Goal: Task Accomplishment & Management: Manage account settings

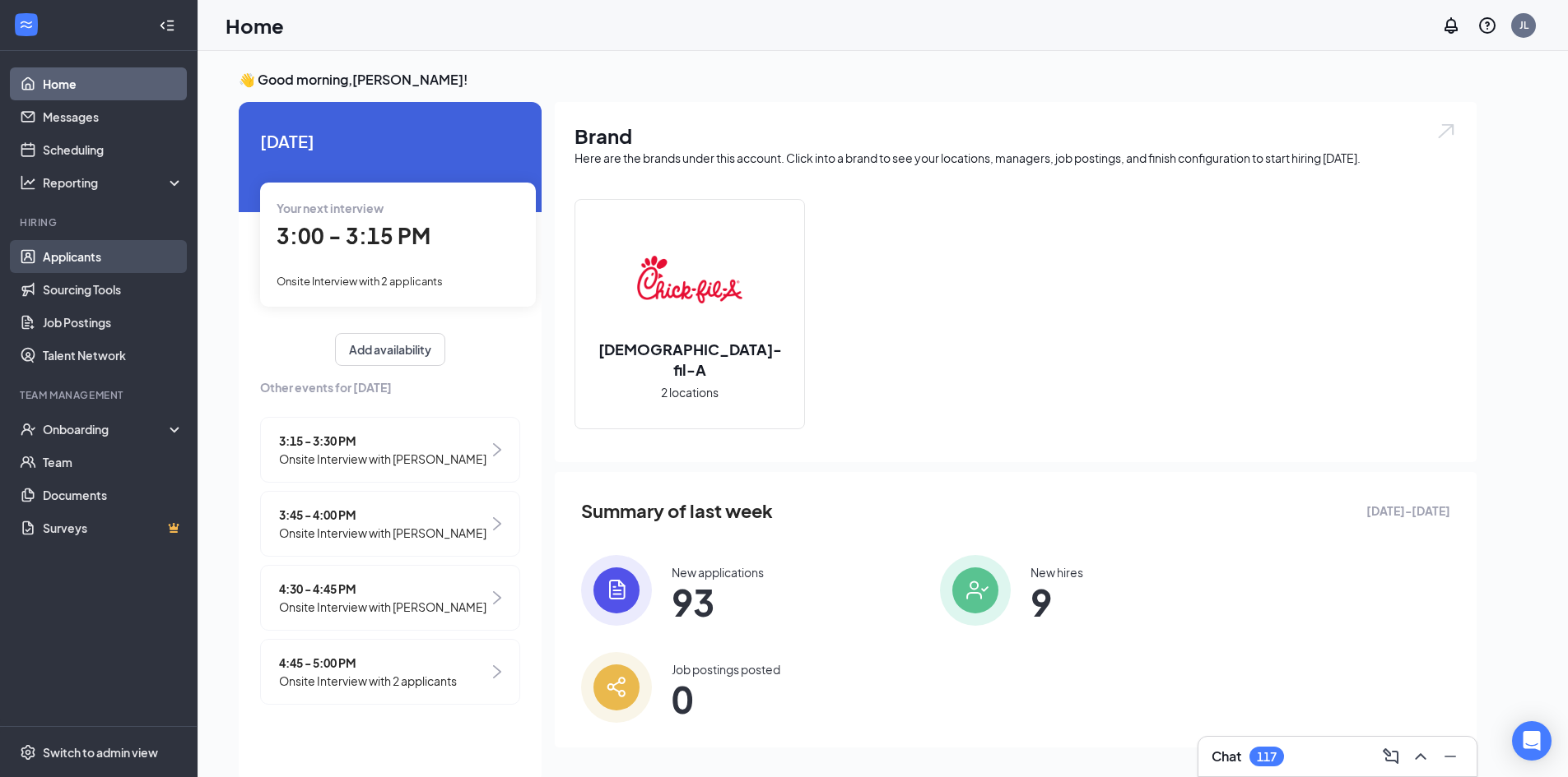
click at [70, 245] on link "Applicants" at bounding box center [113, 257] width 141 height 33
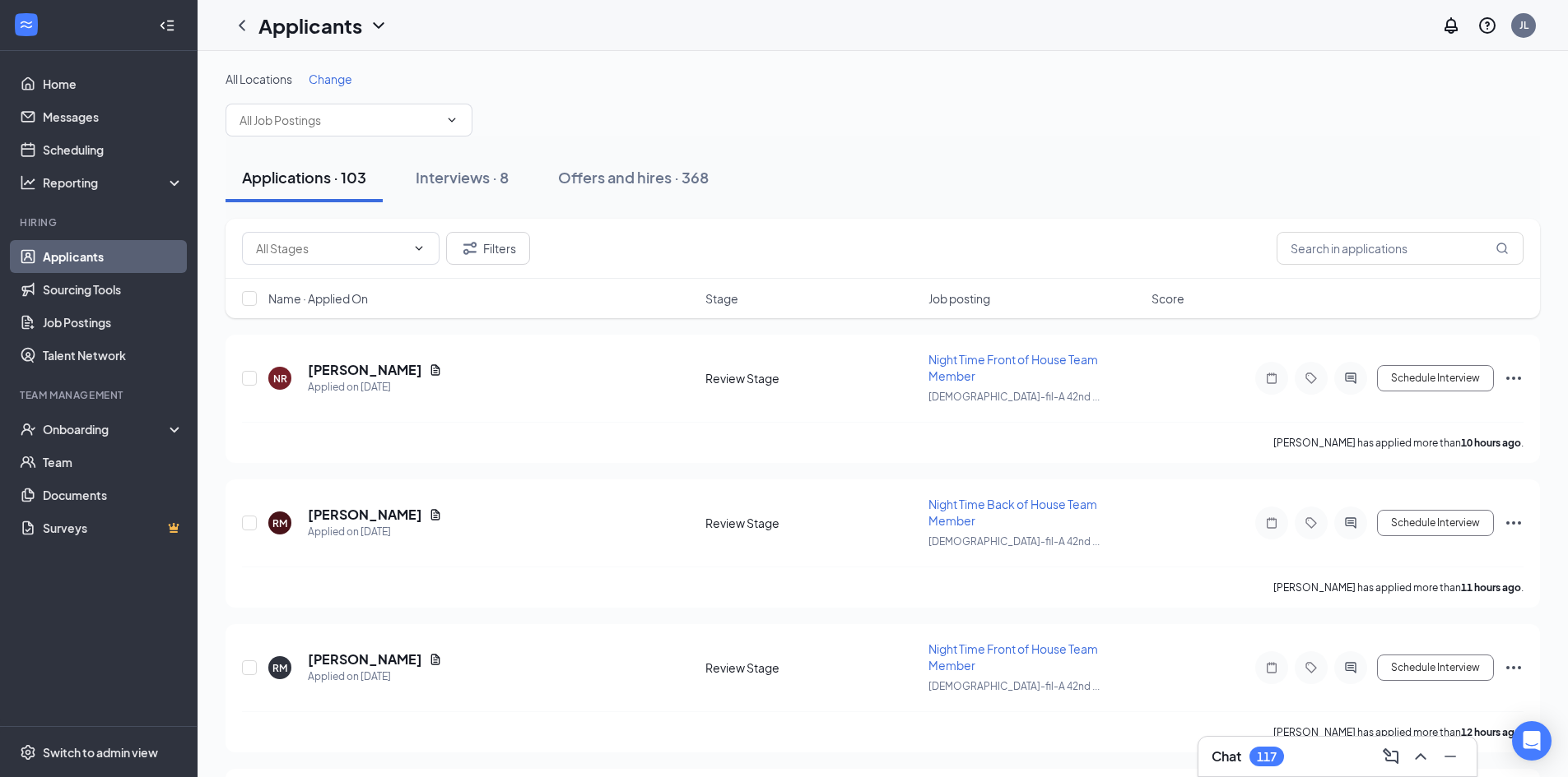
drag, startPoint x: 463, startPoint y: 179, endPoint x: 453, endPoint y: 138, distance: 42.2
click at [464, 179] on div "Interviews · 8" at bounding box center [461, 177] width 93 height 21
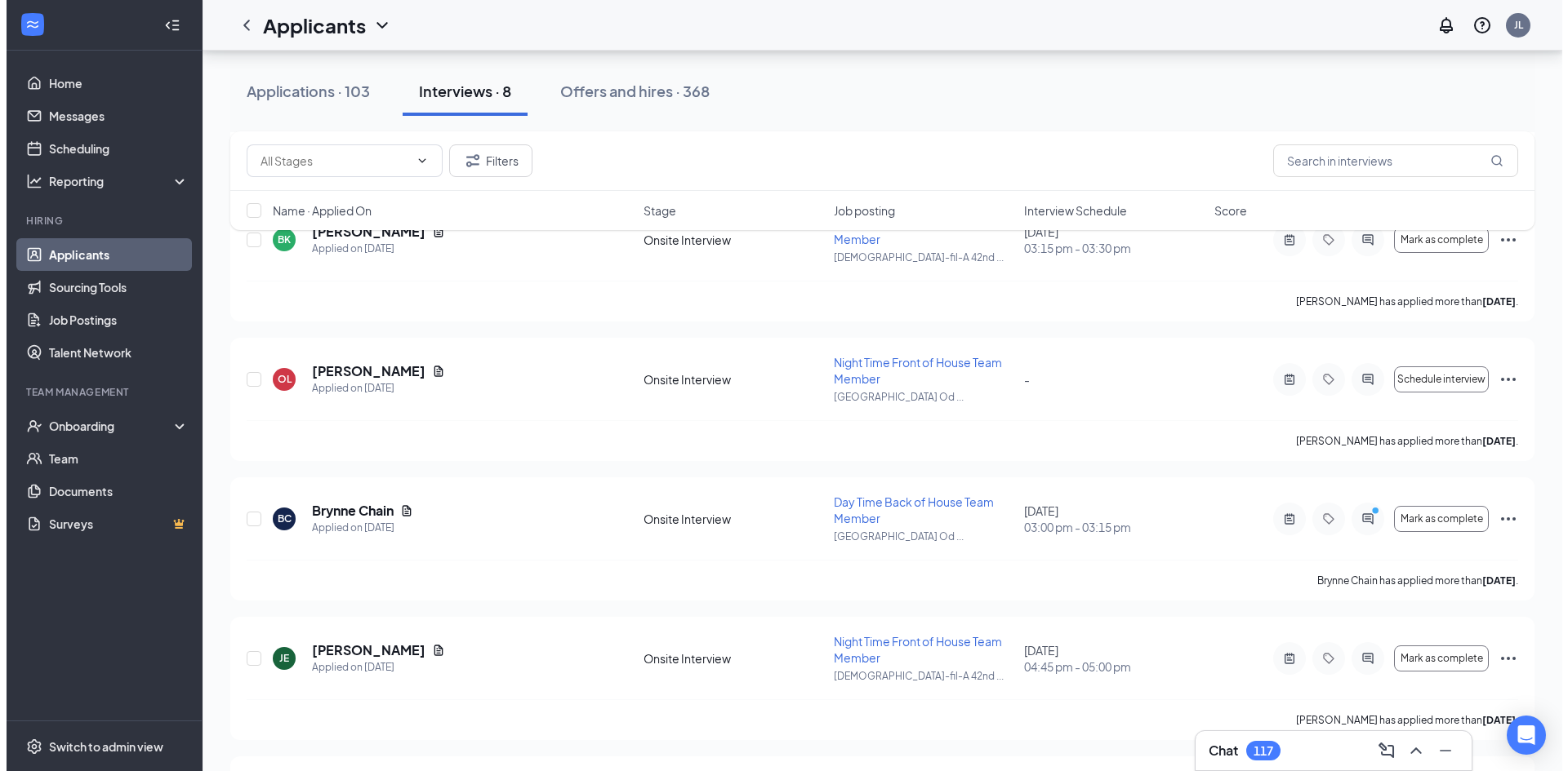
scroll to position [549, 0]
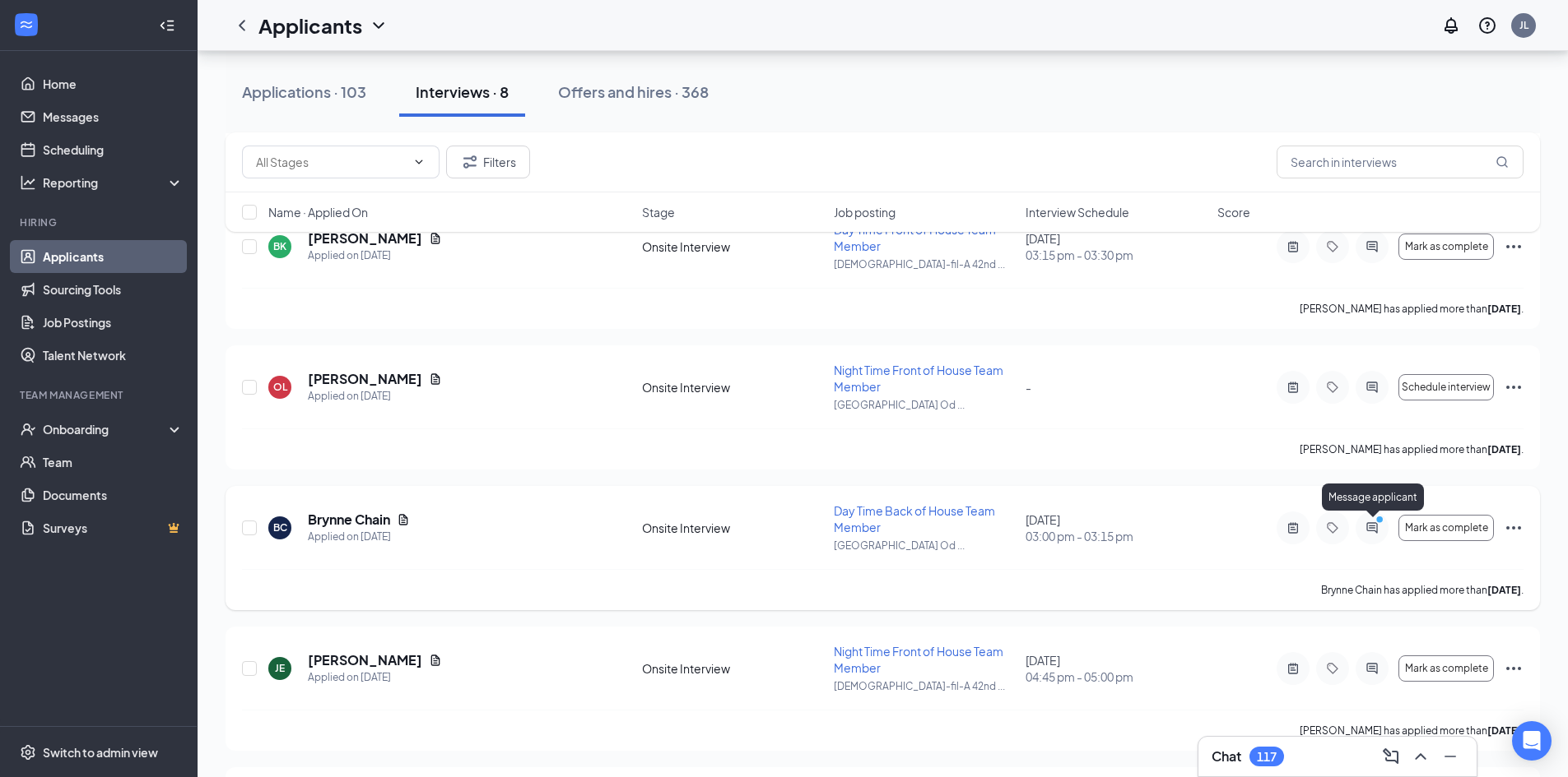
click at [1375, 529] on icon "ActiveChat" at bounding box center [1372, 528] width 20 height 13
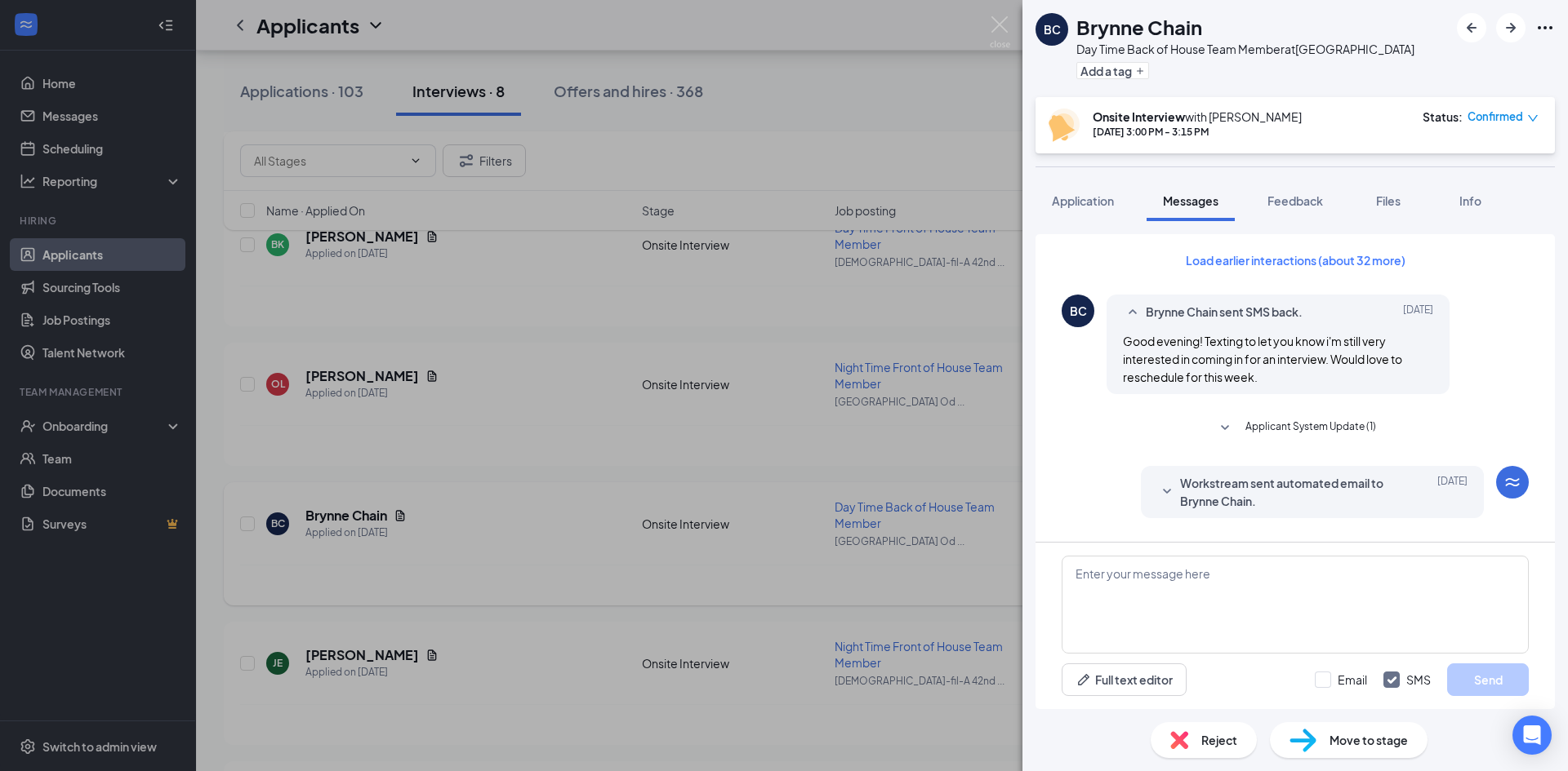
click at [1225, 426] on icon "SmallChevronDown" at bounding box center [1225, 429] width 19 height 19
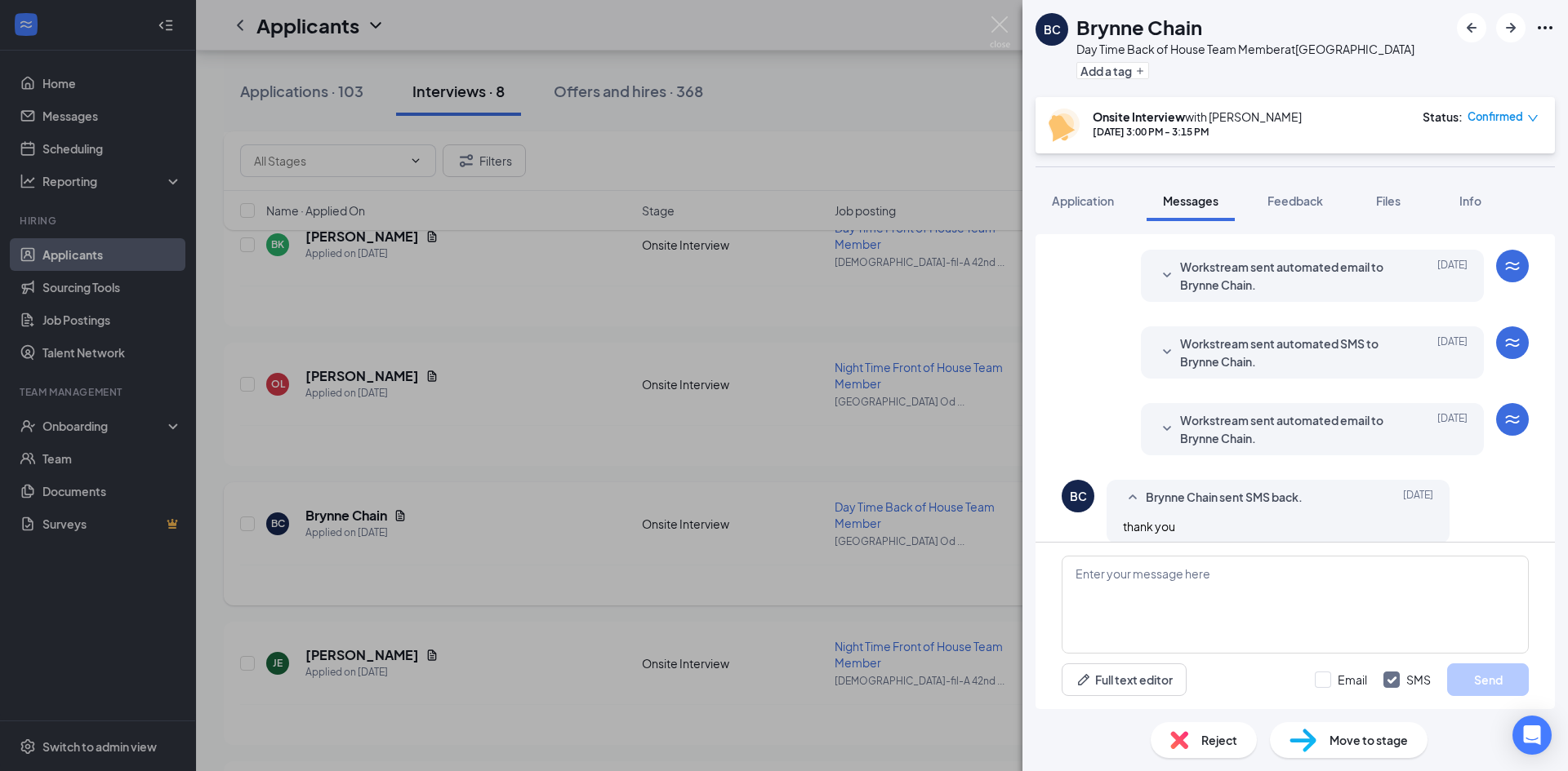
scroll to position [557, 0]
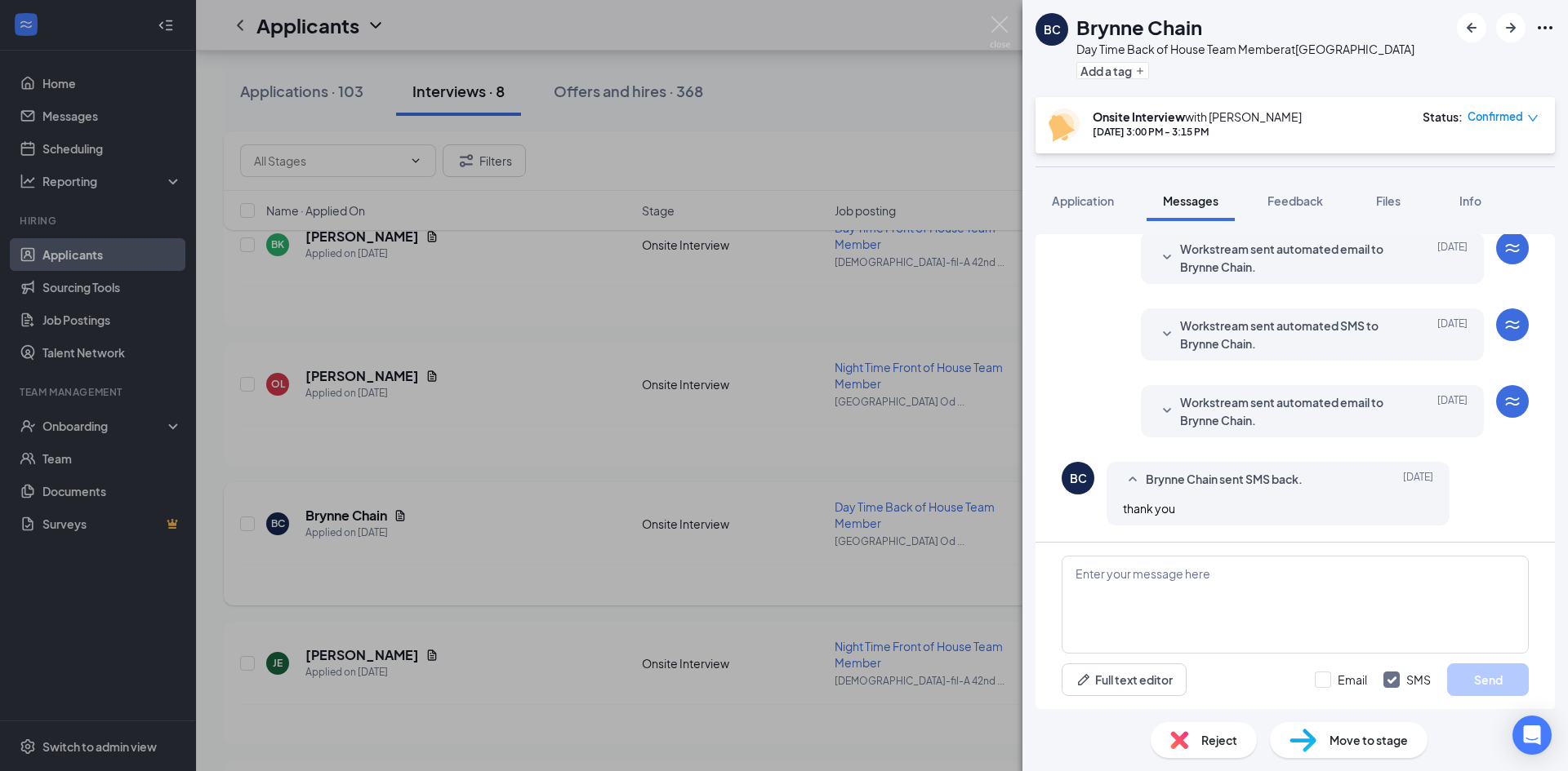
click at [1158, 410] on icon "SmallChevronDown" at bounding box center [1167, 411] width 19 height 19
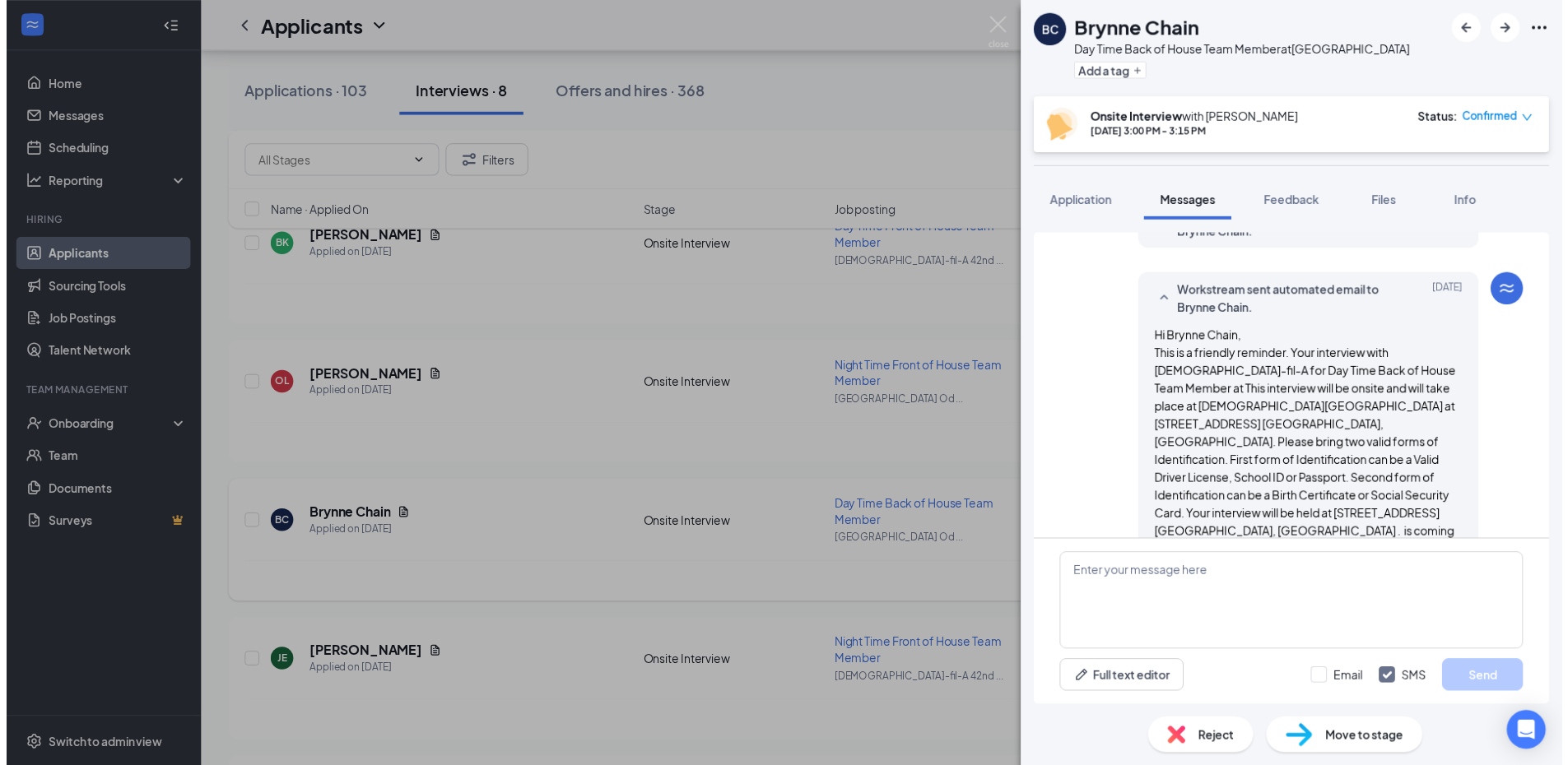
scroll to position [878, 0]
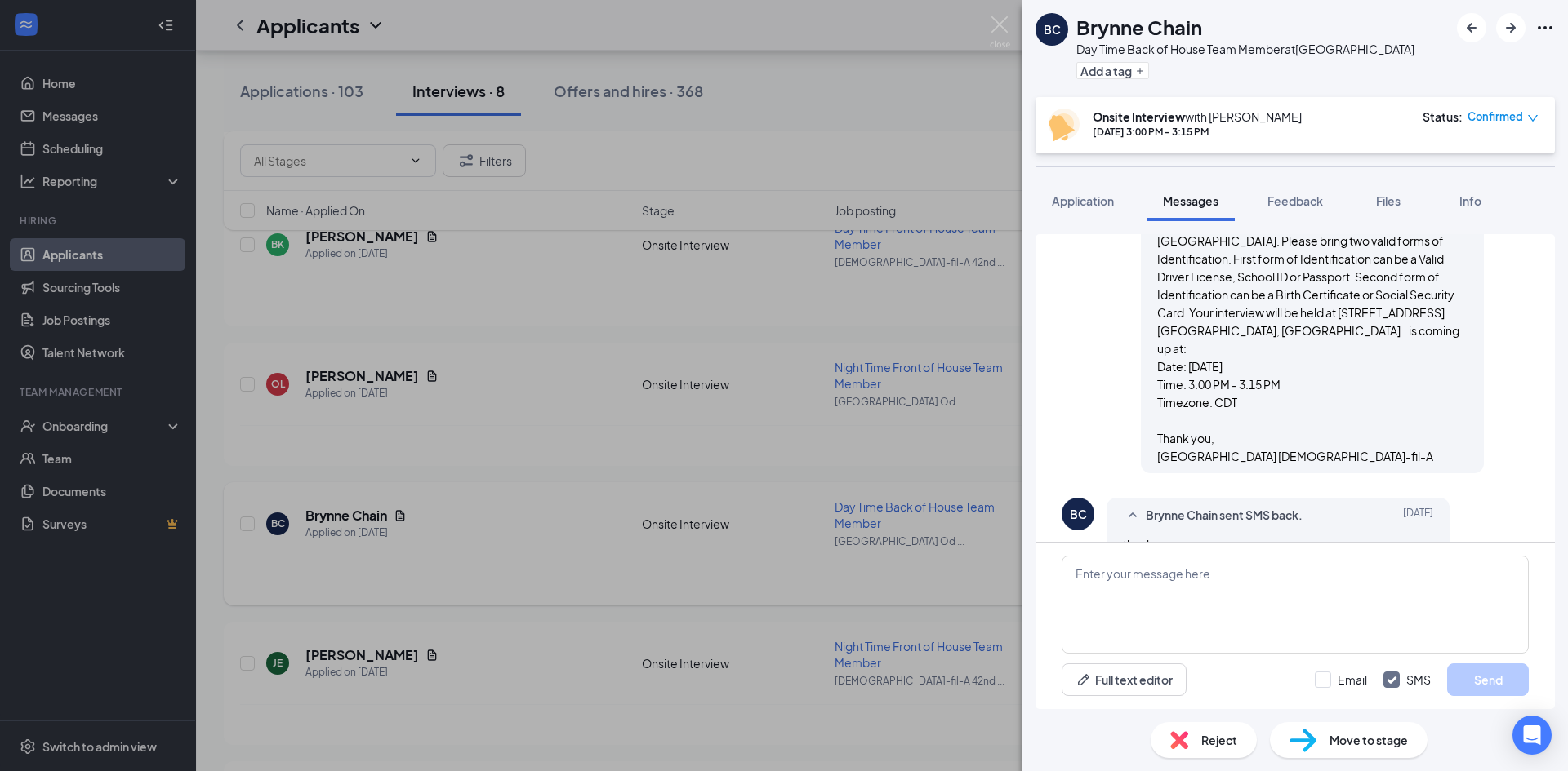
click at [992, 25] on img at bounding box center [999, 32] width 20 height 32
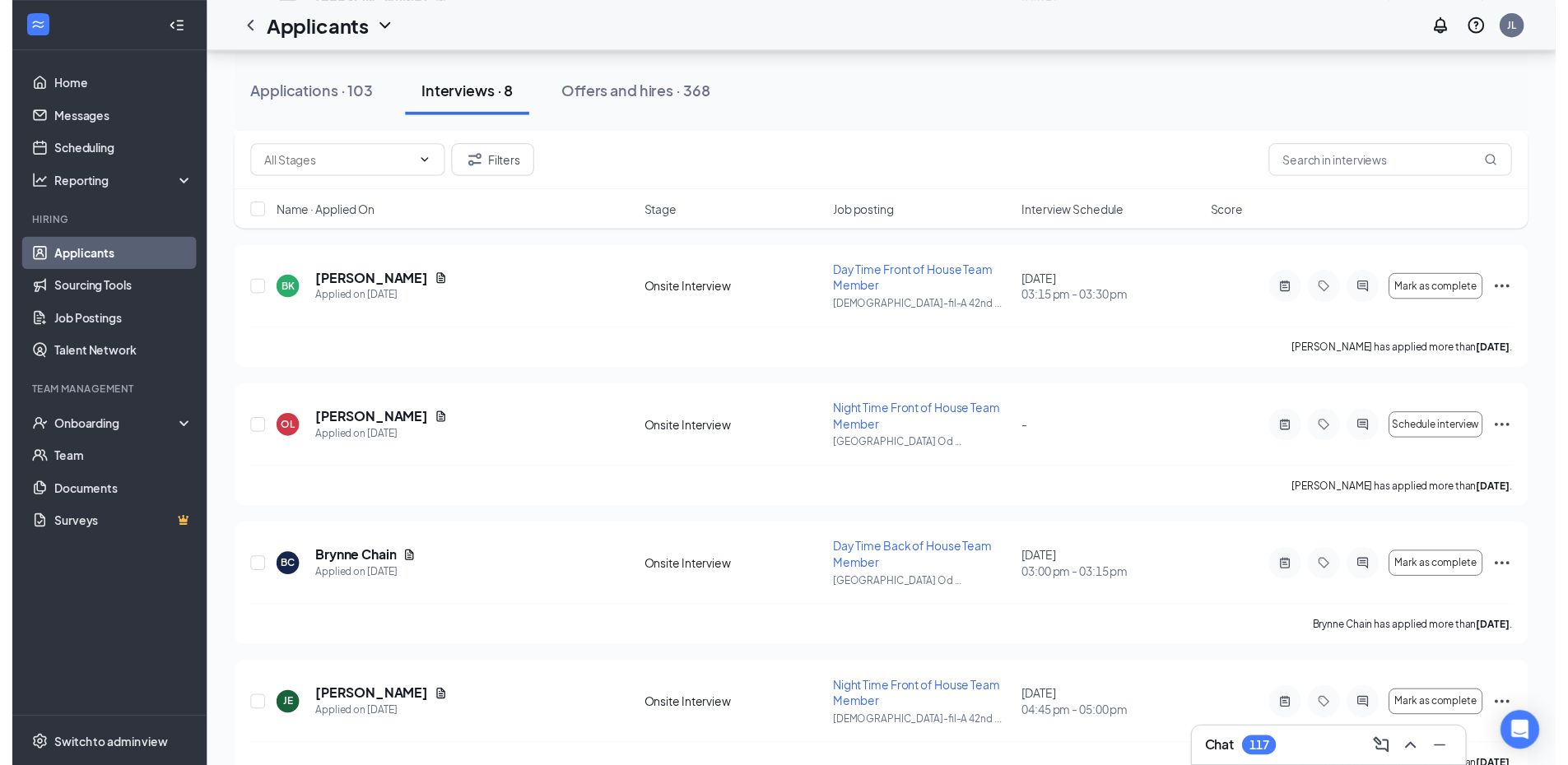
scroll to position [511, 0]
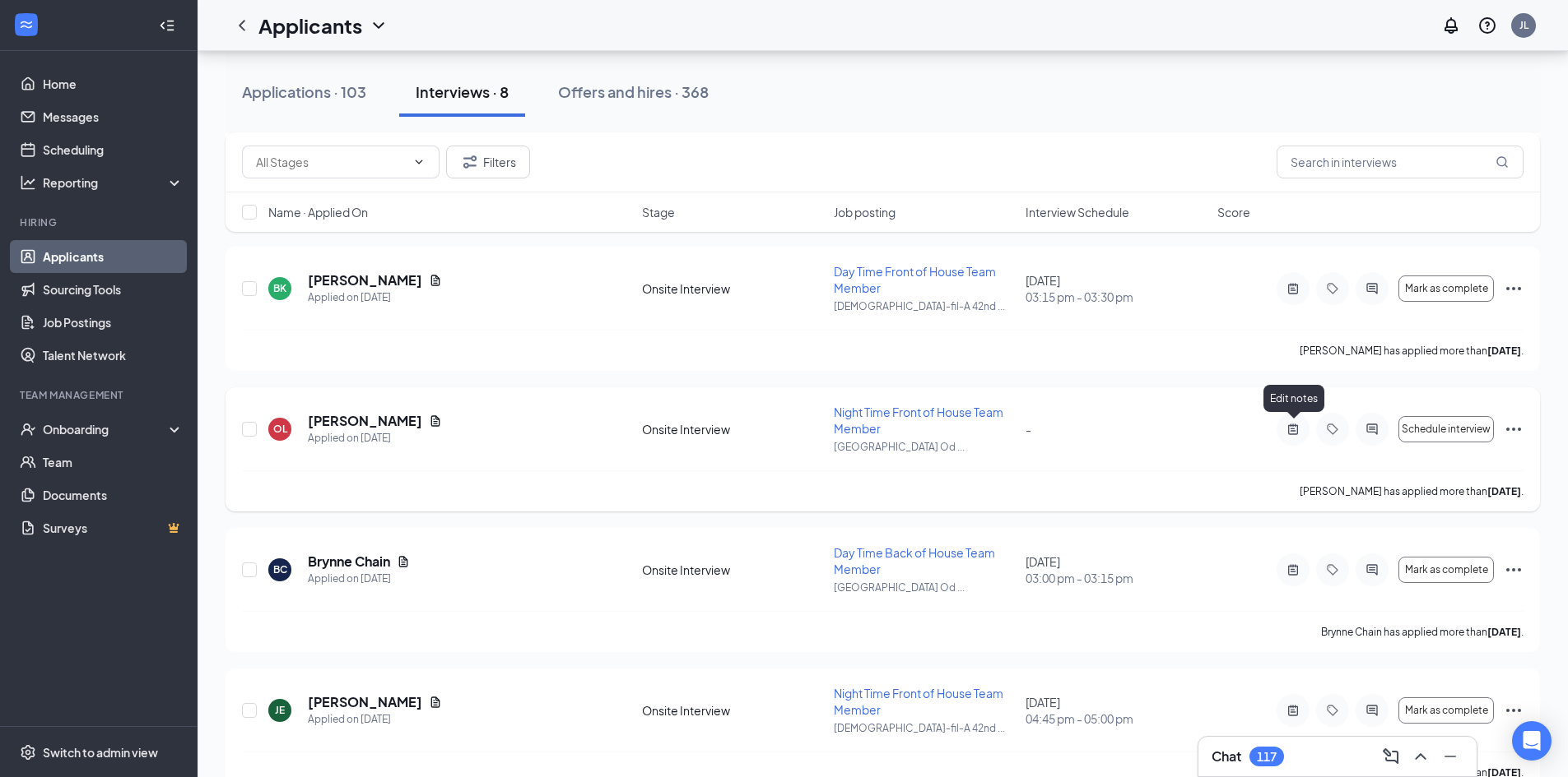
click at [1289, 427] on icon "ActiveNote" at bounding box center [1292, 429] width 20 height 13
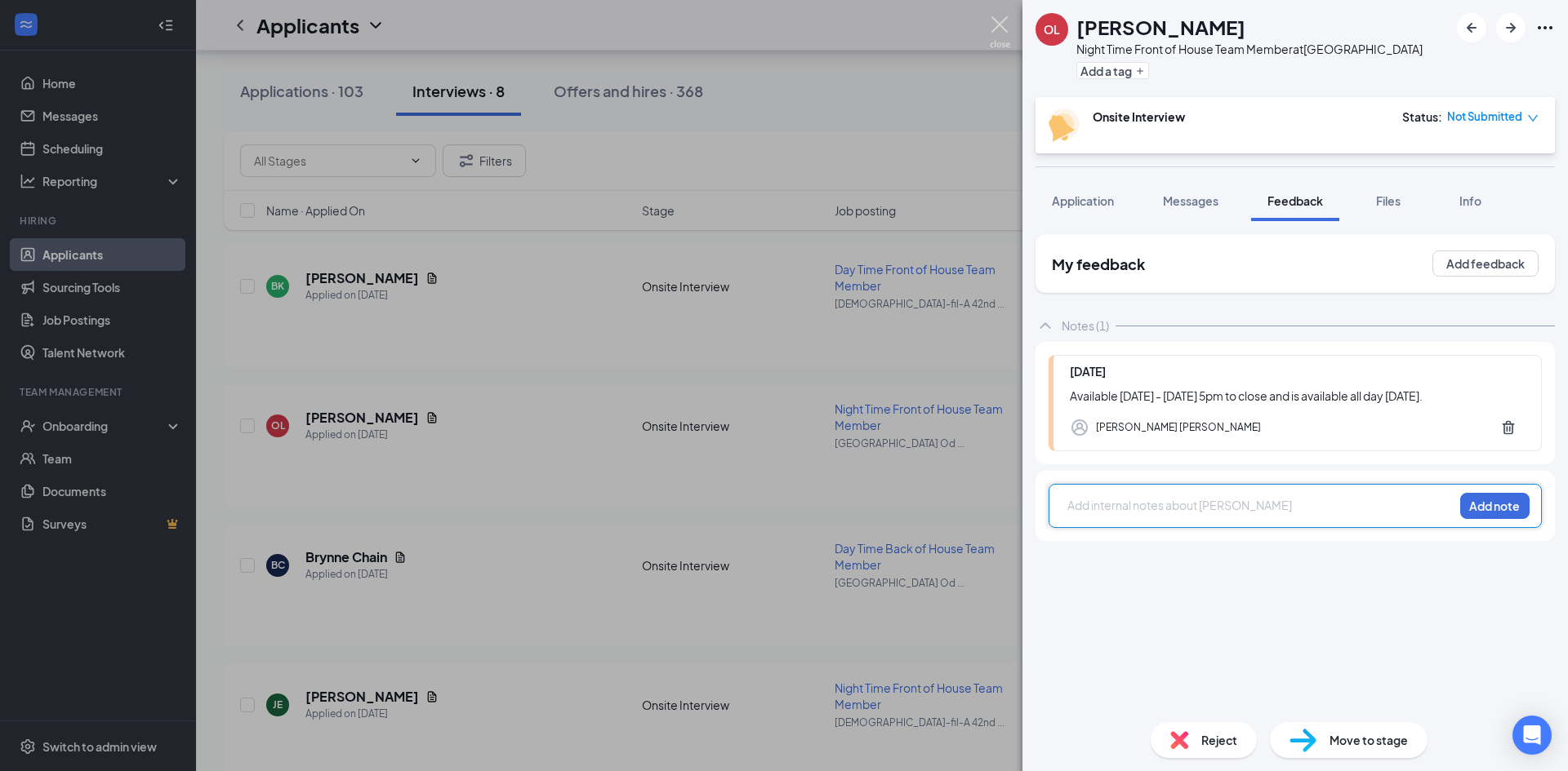
click at [998, 24] on img at bounding box center [999, 32] width 20 height 32
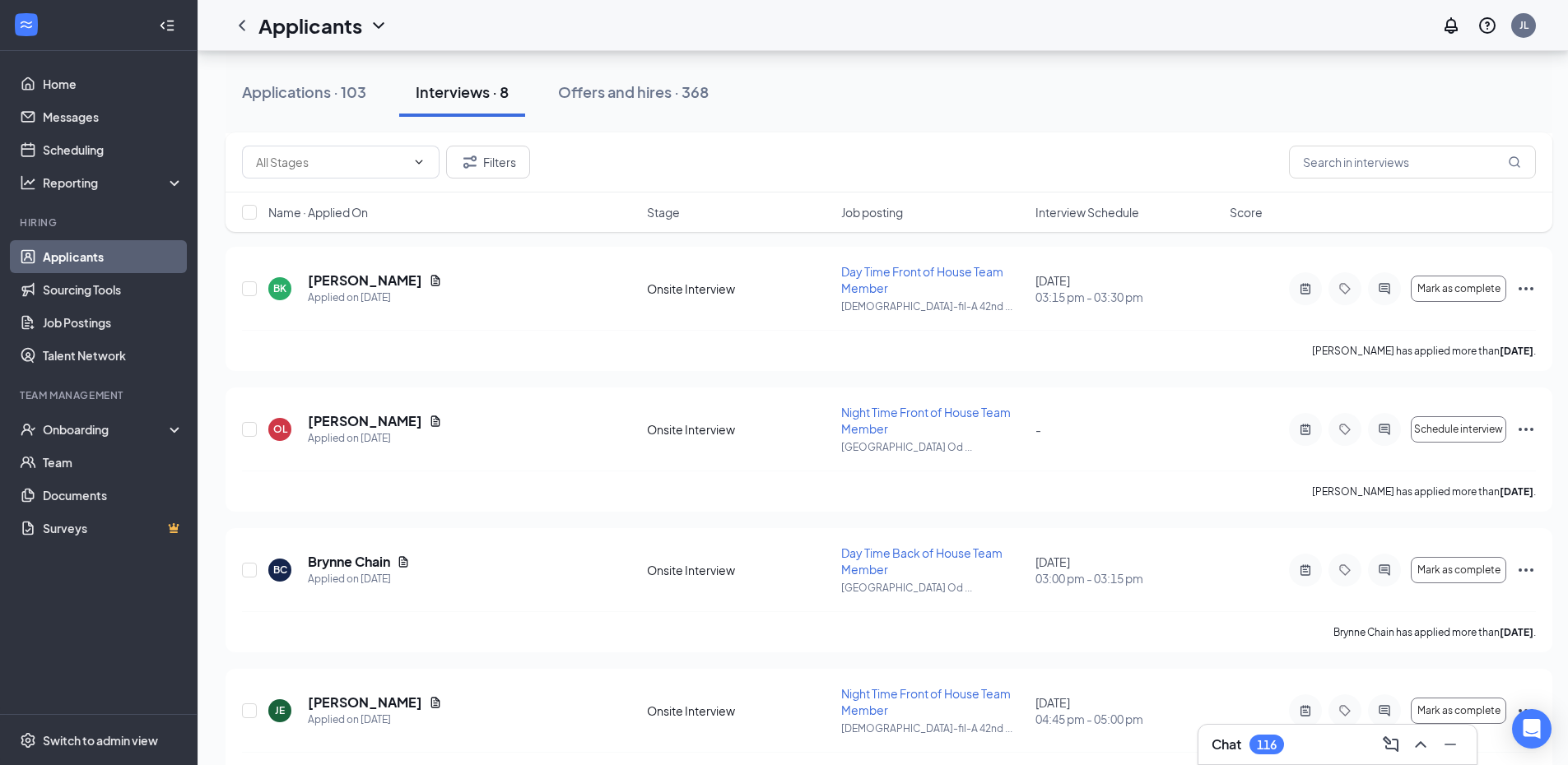
click at [915, 551] on span "Day Time Back of House Team Member" at bounding box center [921, 561] width 161 height 31
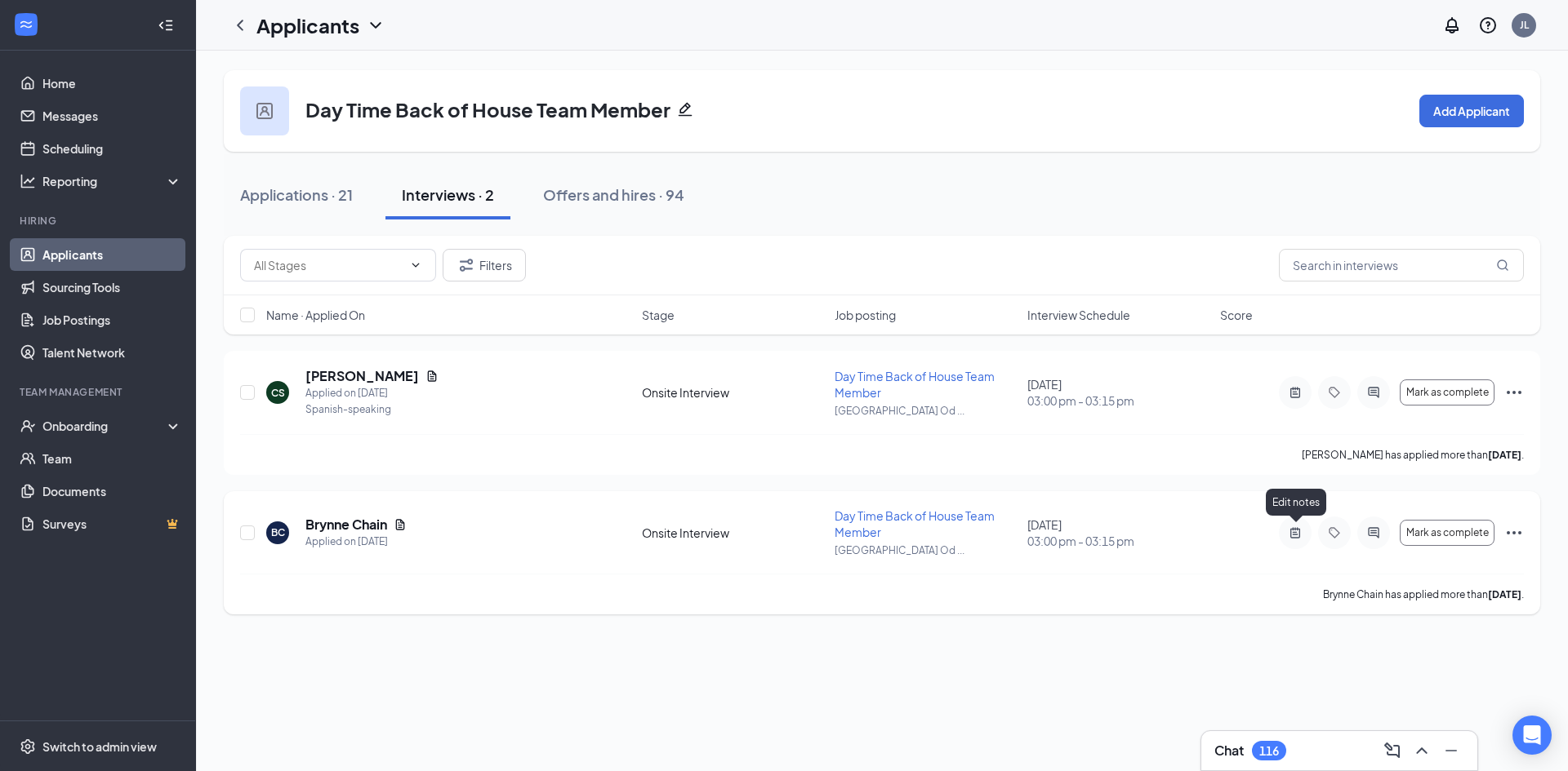
click at [1290, 534] on icon "ActiveNote" at bounding box center [1295, 532] width 19 height 13
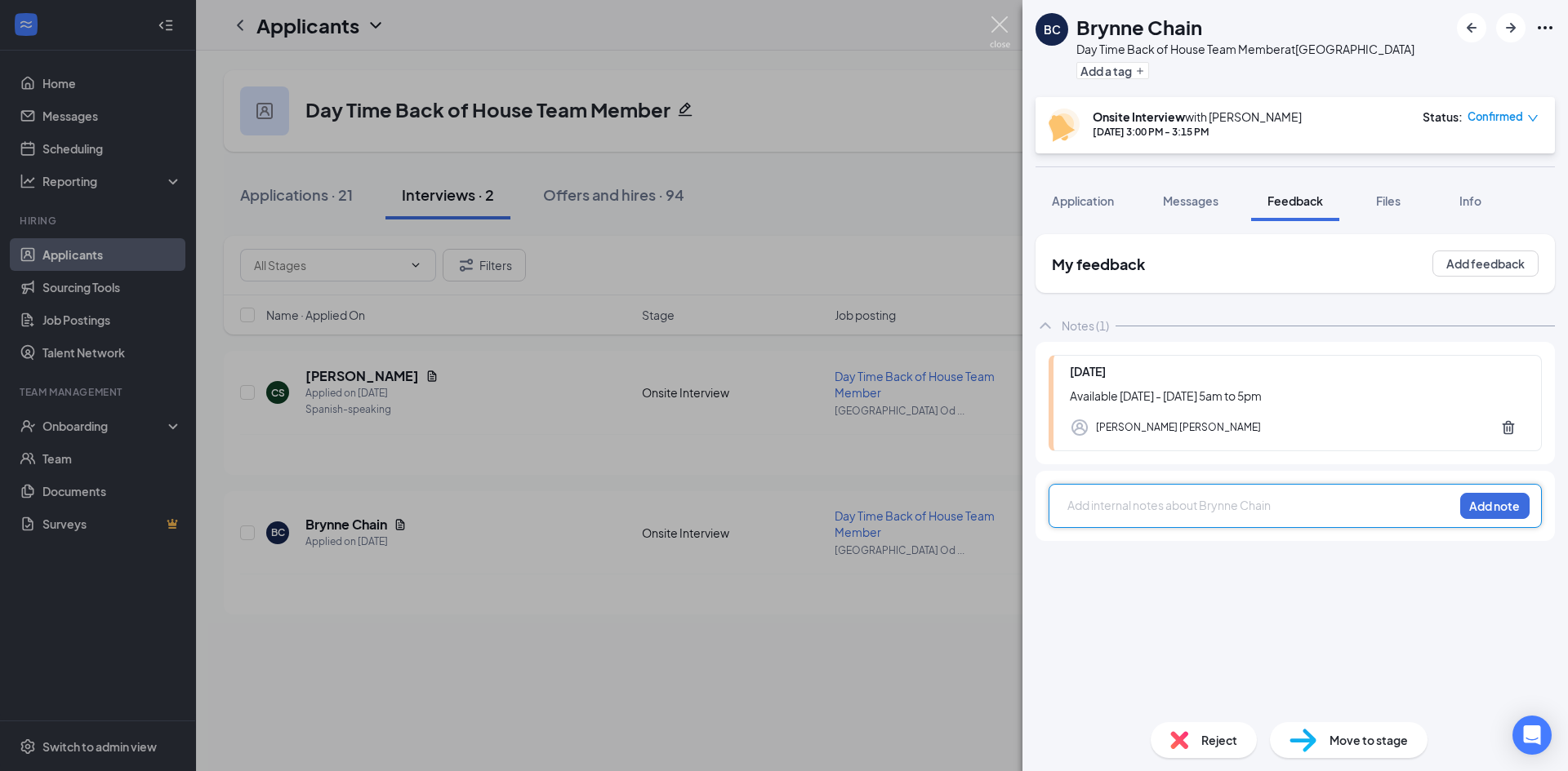
drag, startPoint x: 998, startPoint y: 28, endPoint x: 984, endPoint y: 43, distance: 20.5
click at [998, 28] on img at bounding box center [999, 32] width 20 height 32
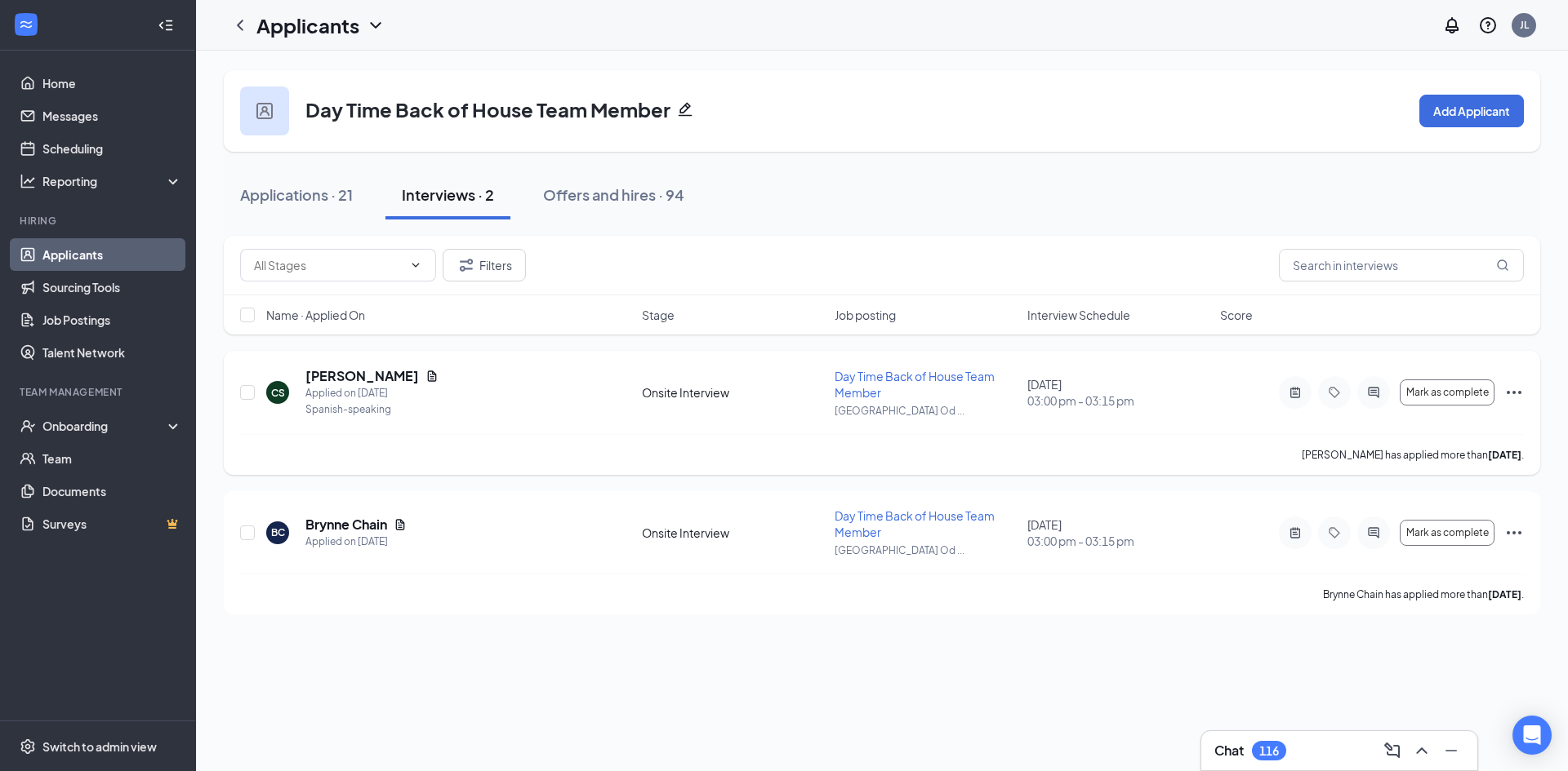
click at [1301, 390] on icon "ActiveNote" at bounding box center [1295, 392] width 19 height 13
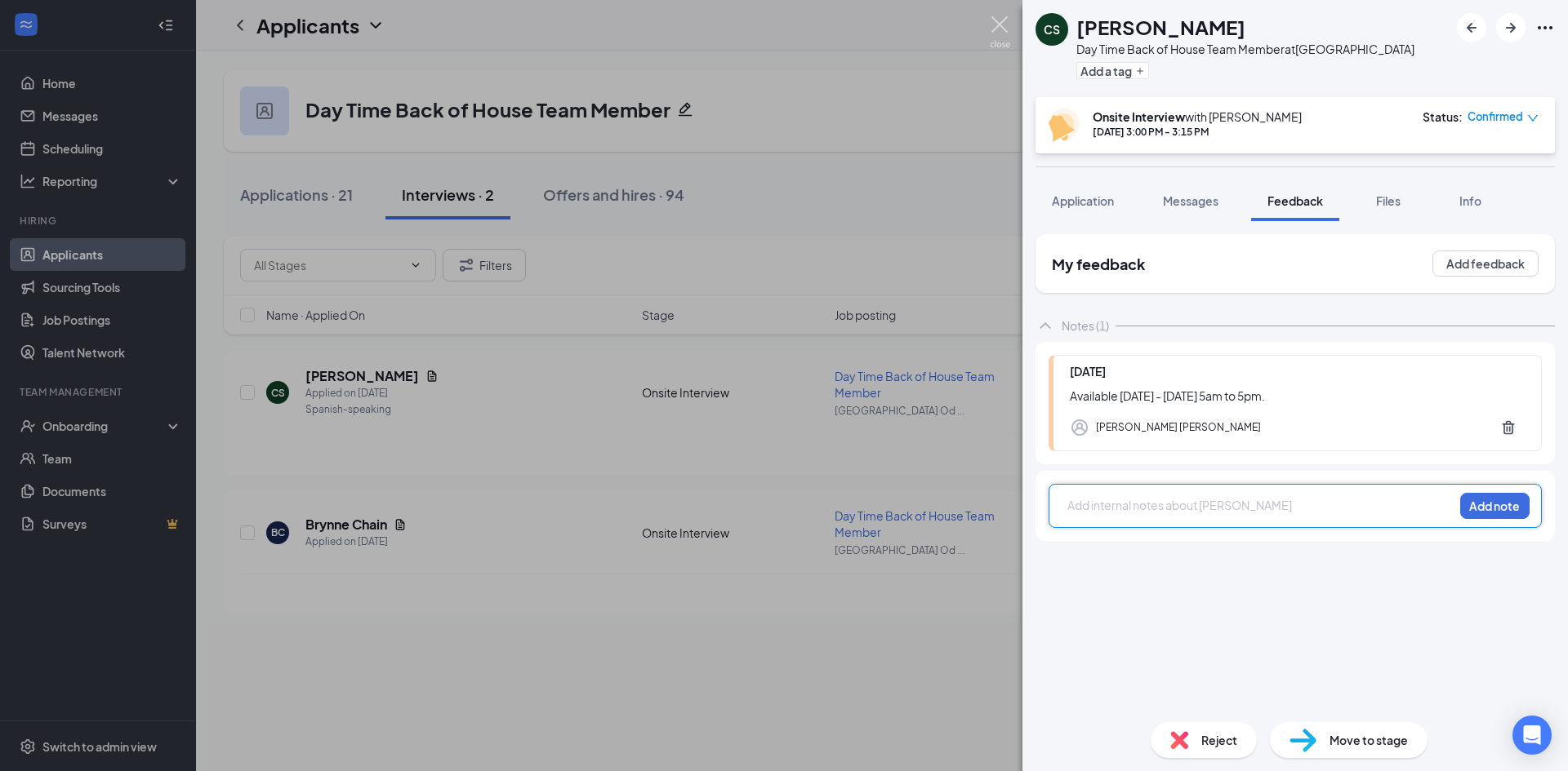
click at [990, 23] on img at bounding box center [999, 32] width 20 height 32
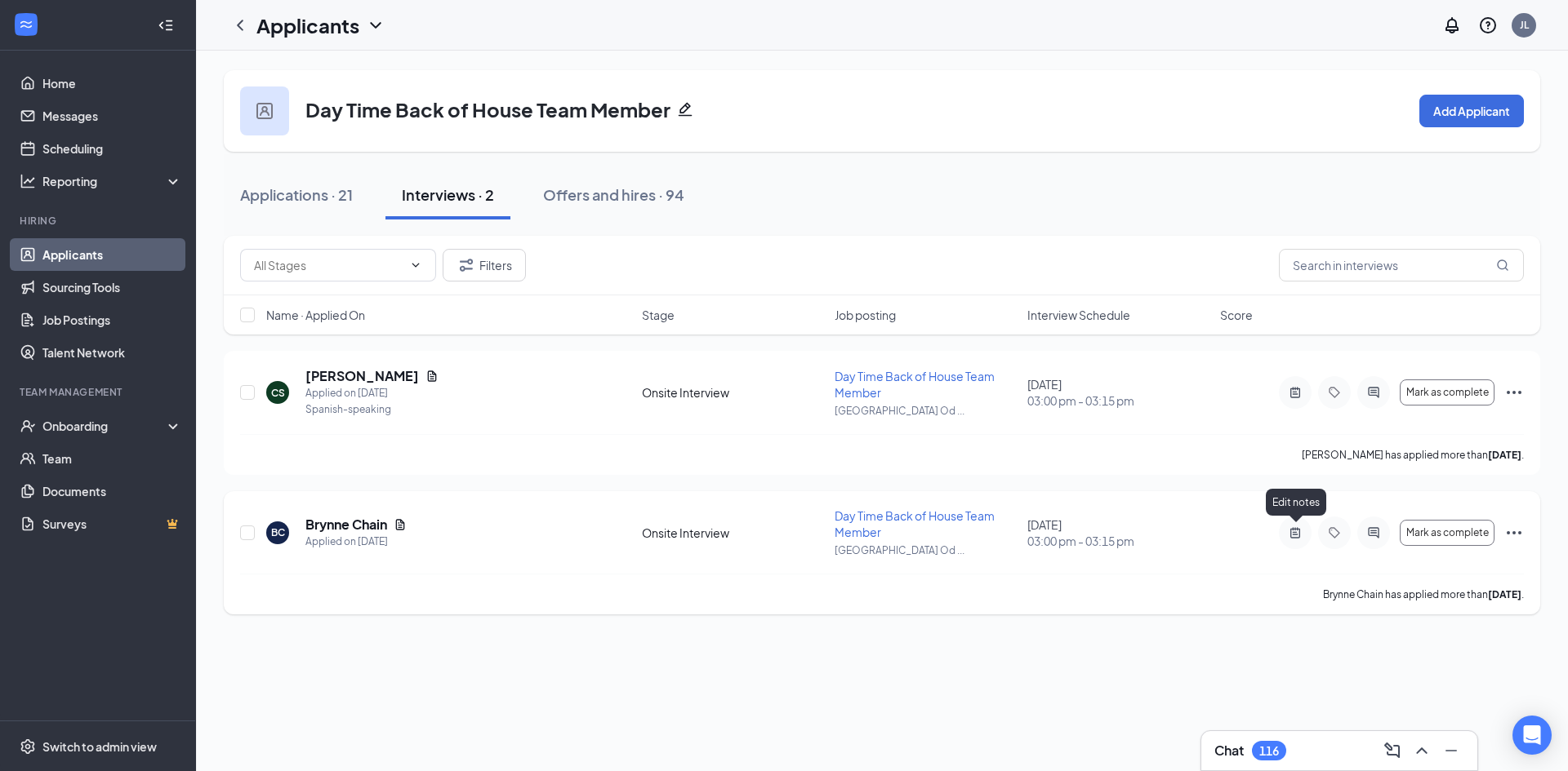
click at [1293, 533] on icon "ActiveNote" at bounding box center [1295, 532] width 19 height 13
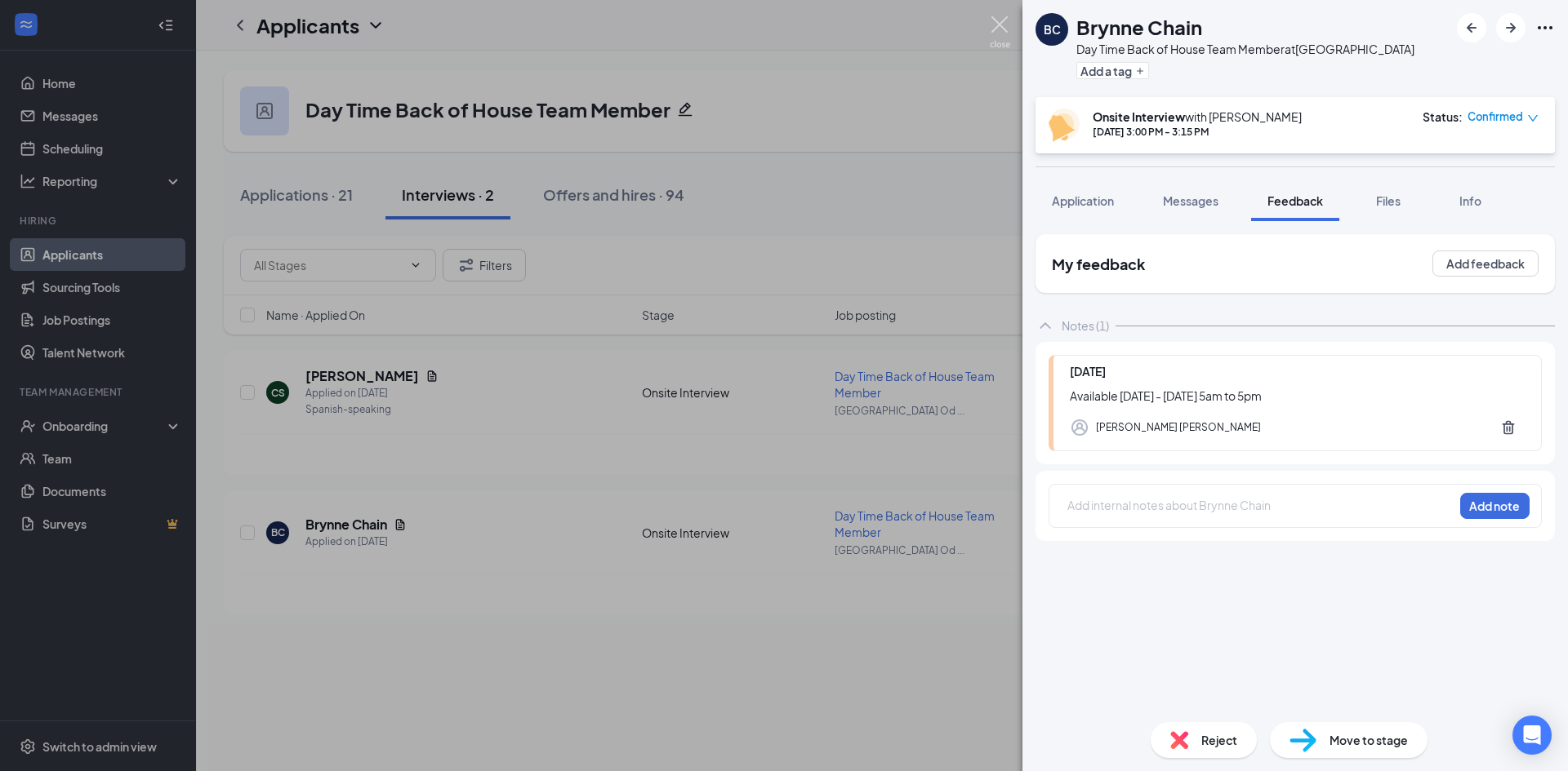
click at [1003, 45] on img at bounding box center [999, 32] width 20 height 32
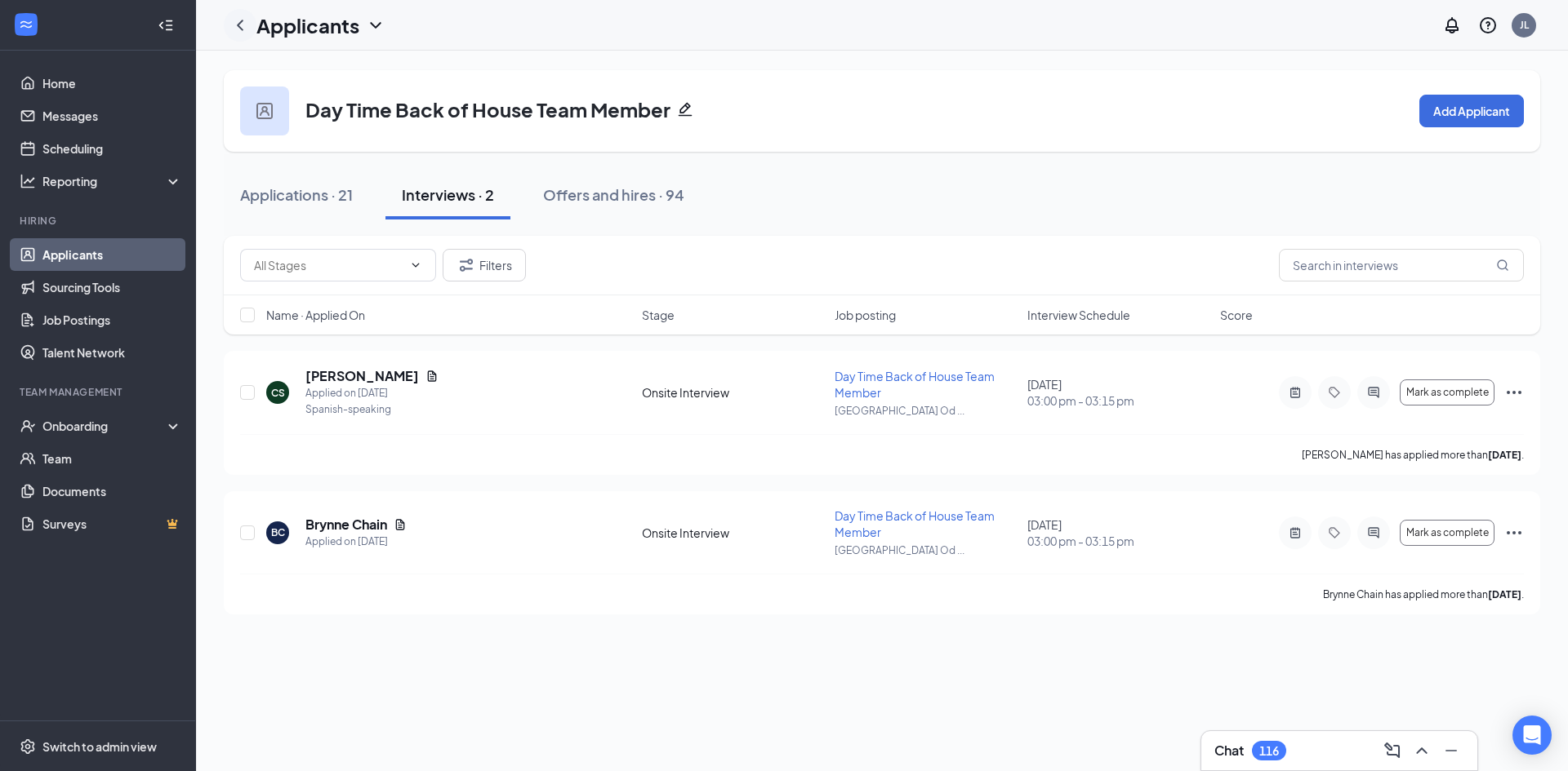
click at [250, 31] on div at bounding box center [241, 25] width 33 height 33
click at [244, 20] on icon "ChevronLeft" at bounding box center [240, 25] width 19 height 19
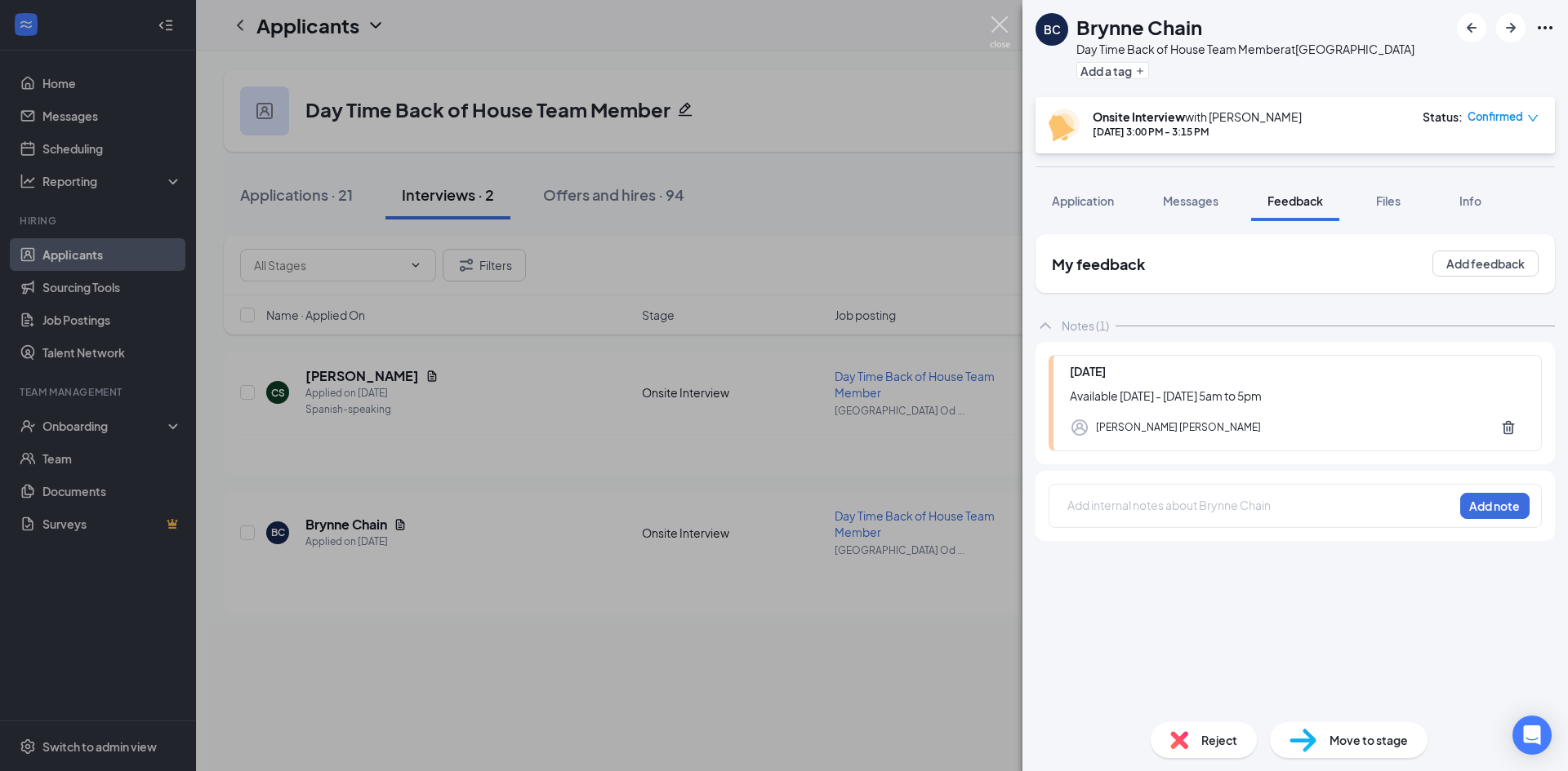
click at [1004, 29] on img at bounding box center [999, 32] width 20 height 32
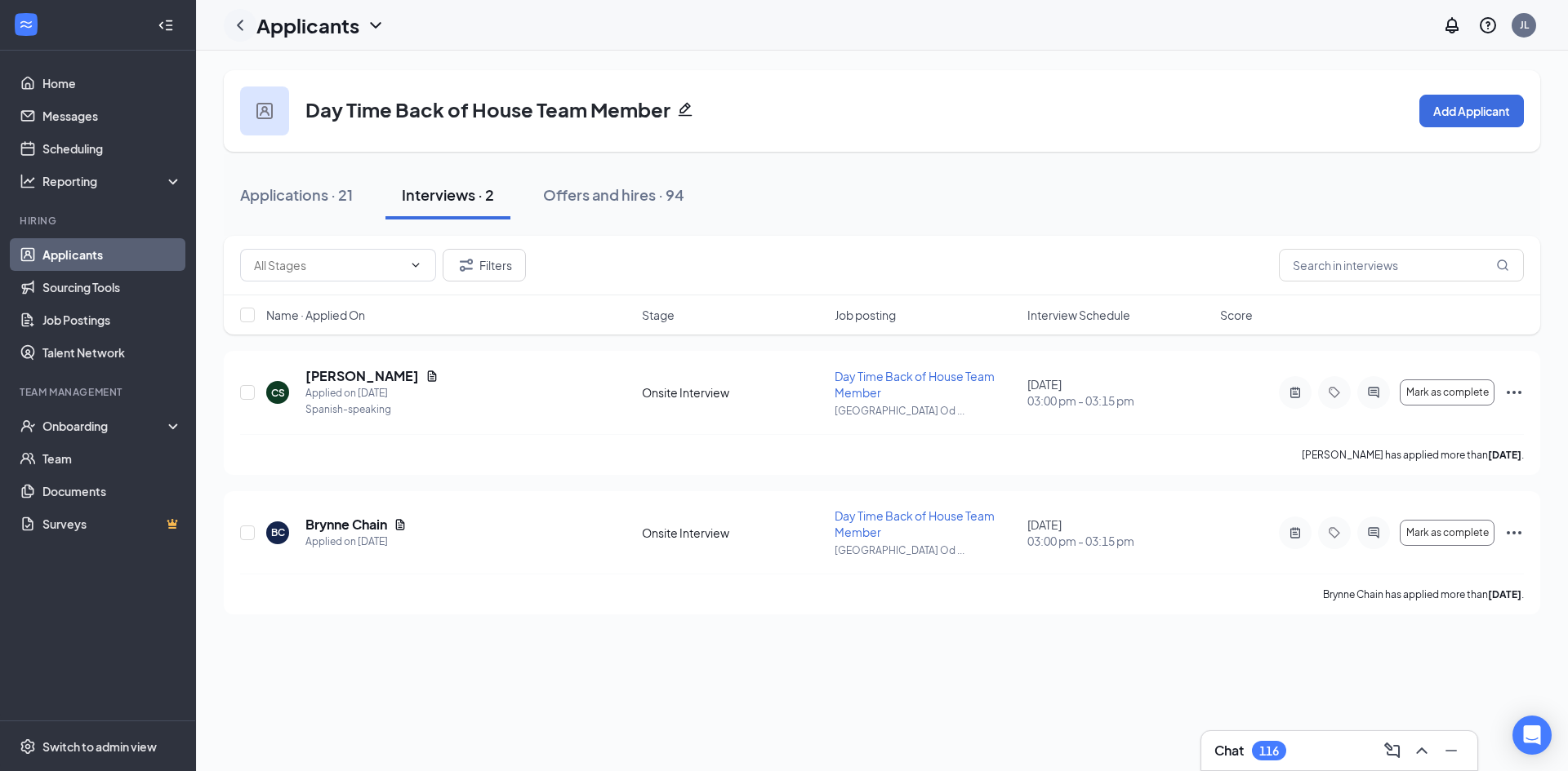
click at [243, 28] on icon "ChevronLeft" at bounding box center [240, 25] width 19 height 19
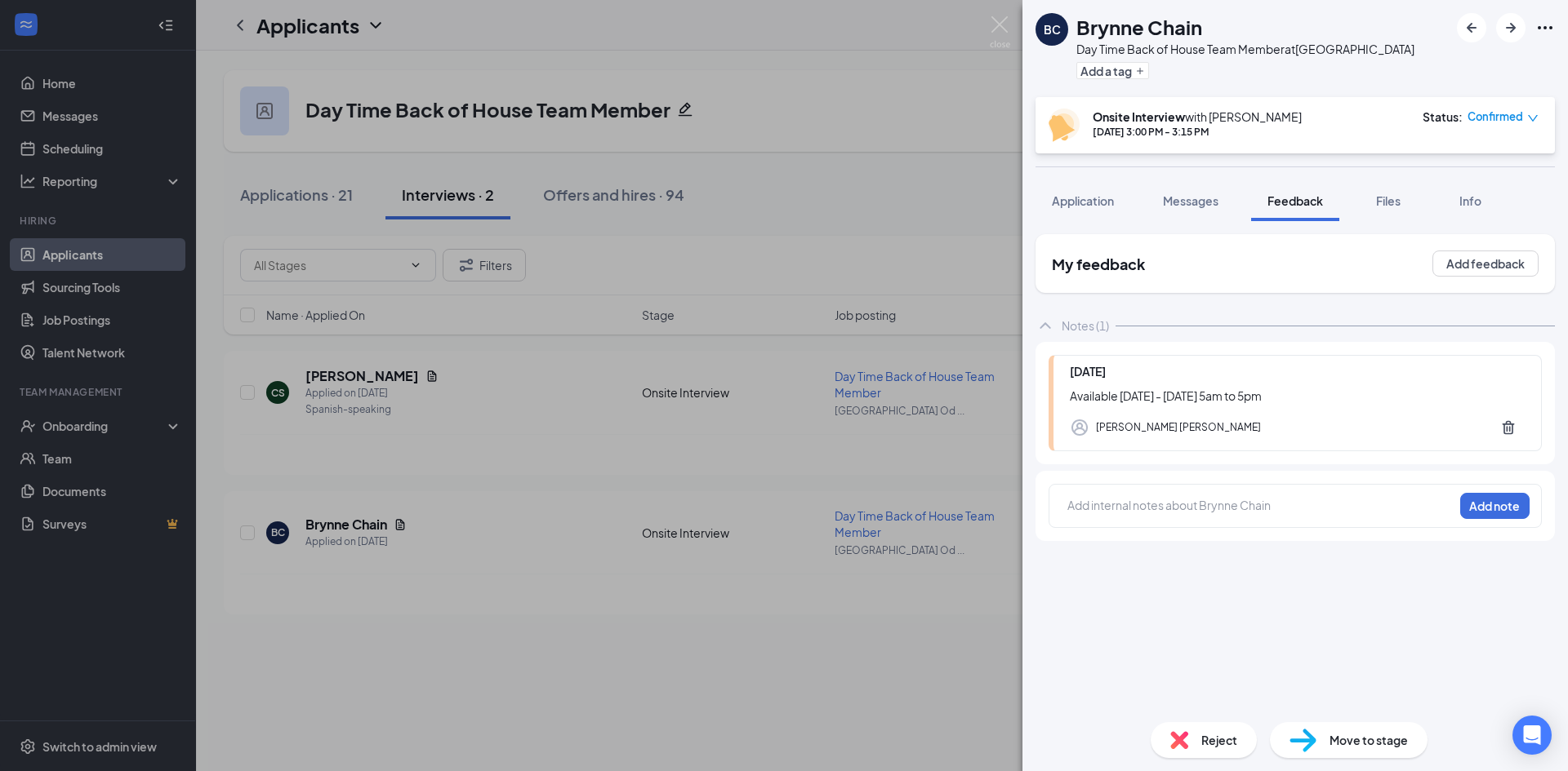
click at [344, 205] on div "BC Brynne Chain Day Time Back of House Team Member at [GEOGRAPHIC_DATA] Add a t…" at bounding box center [784, 385] width 1568 height 771
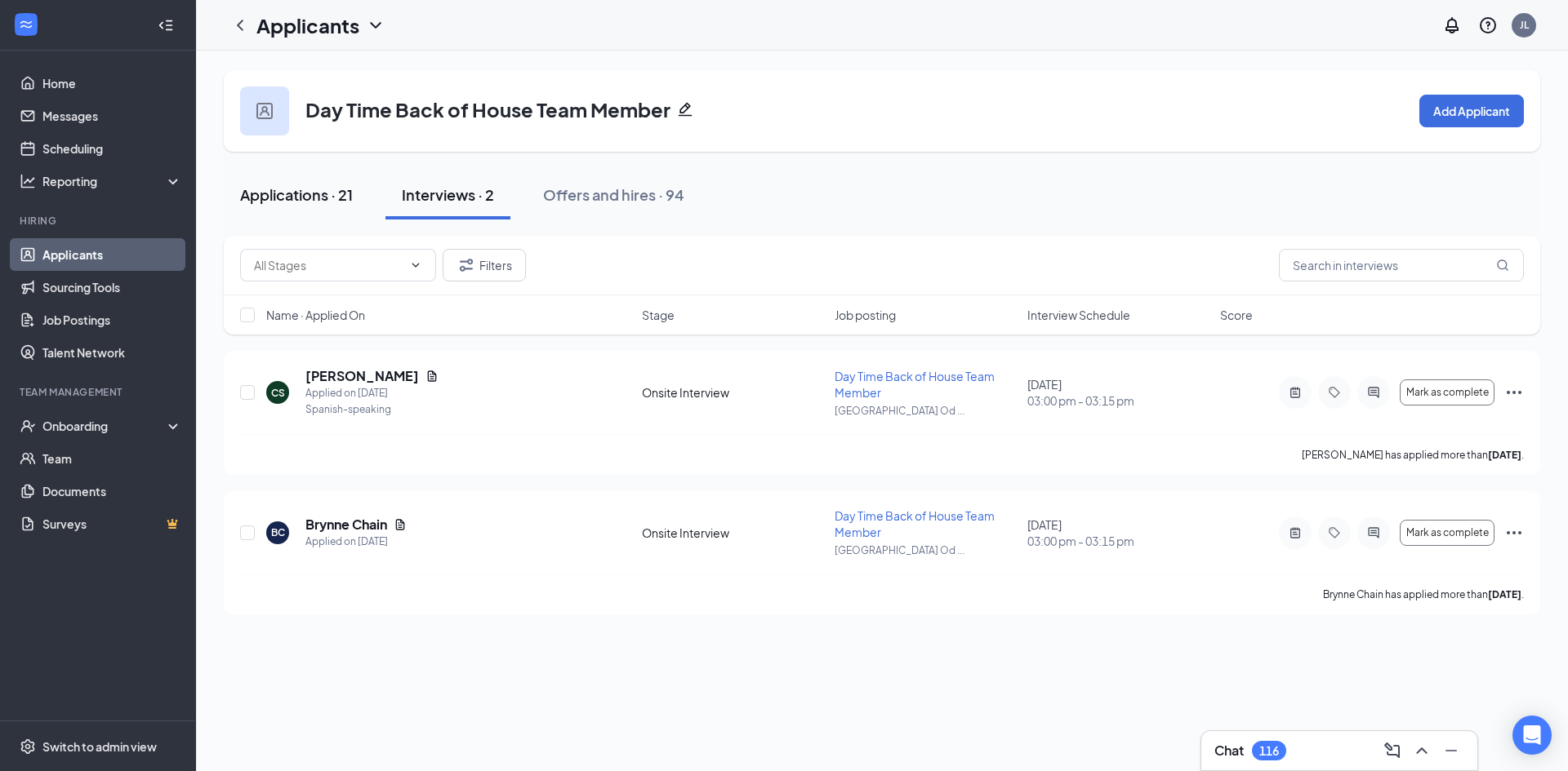
click at [329, 185] on div "Applications · 21" at bounding box center [296, 194] width 113 height 20
